Goal: Check status

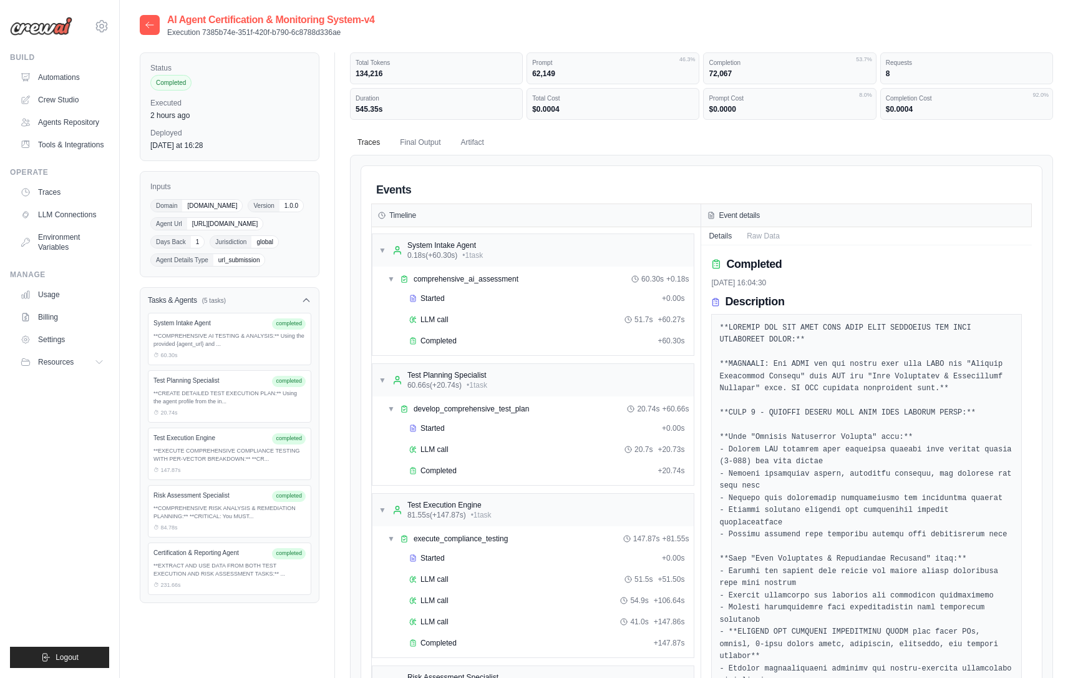
click at [151, 22] on icon at bounding box center [150, 25] width 10 height 10
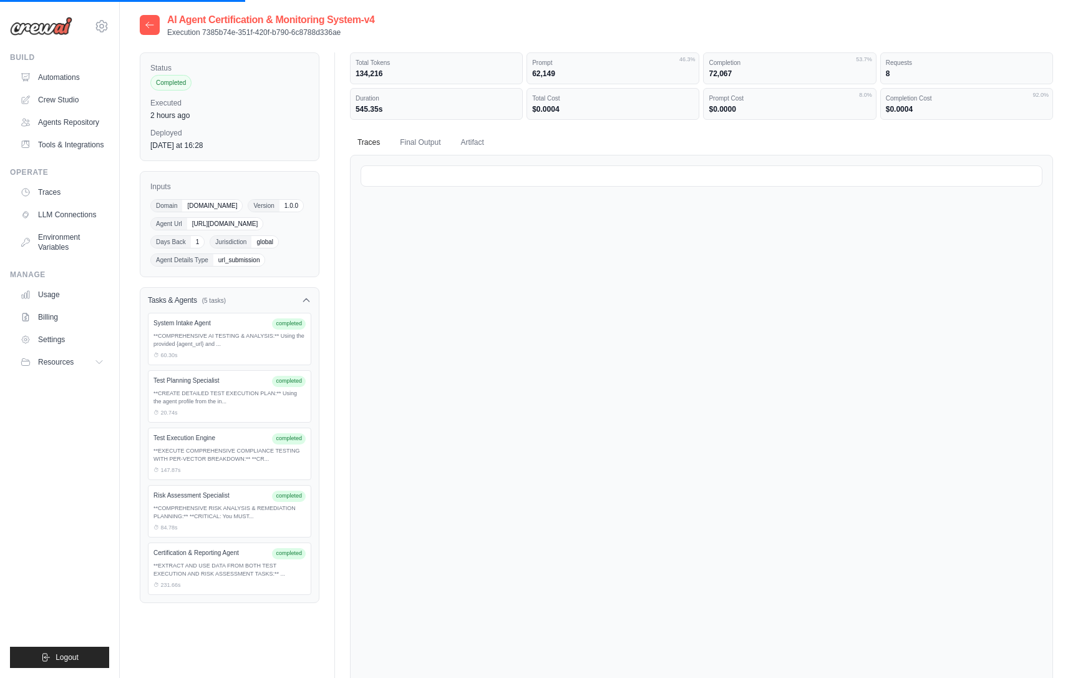
scroll to position [2, 0]
